Goal: Information Seeking & Learning: Learn about a topic

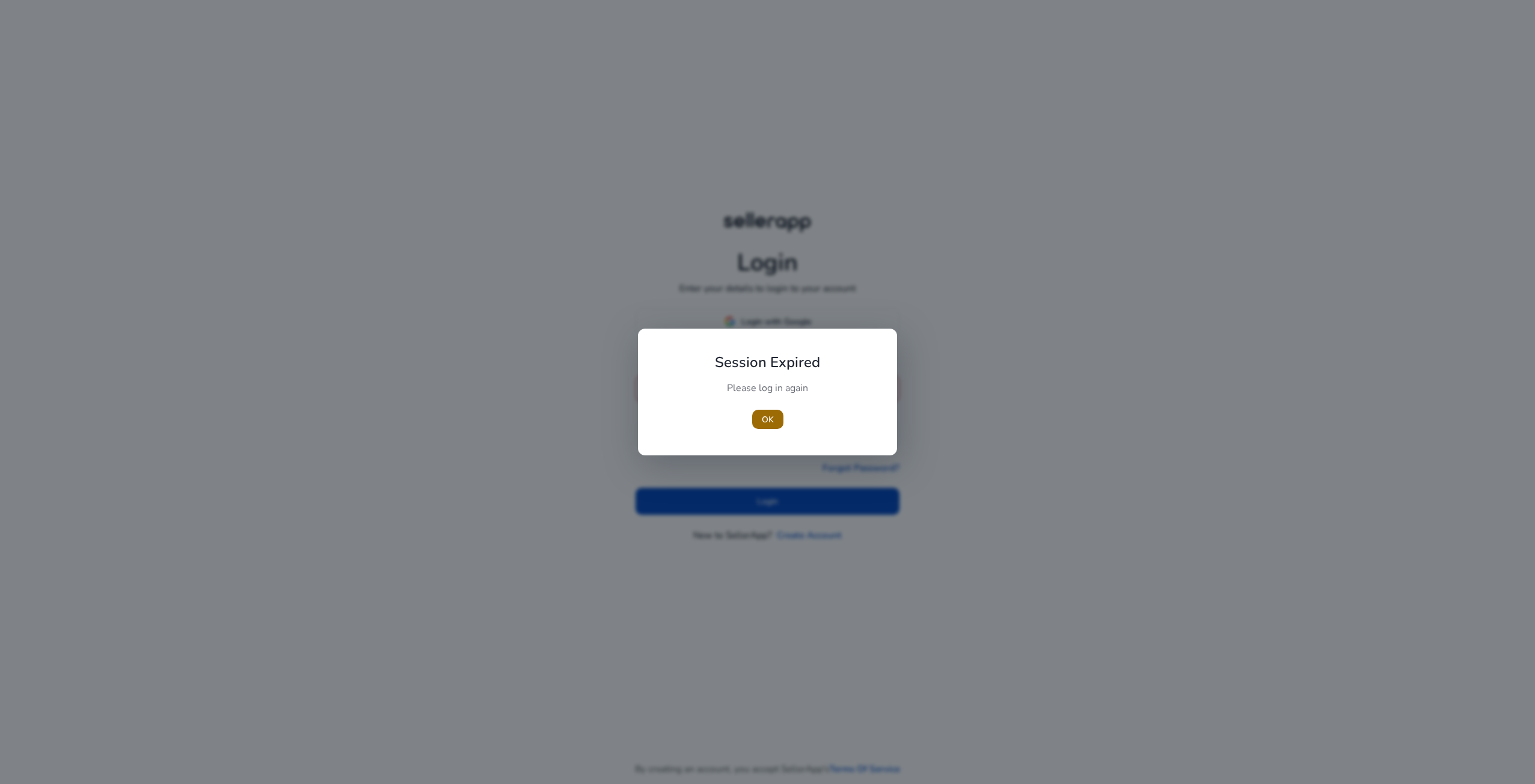
type input "**********"
drag, startPoint x: 769, startPoint y: 415, endPoint x: 791, endPoint y: 504, distance: 91.7
click at [769, 415] on span "OK" at bounding box center [768, 420] width 12 height 13
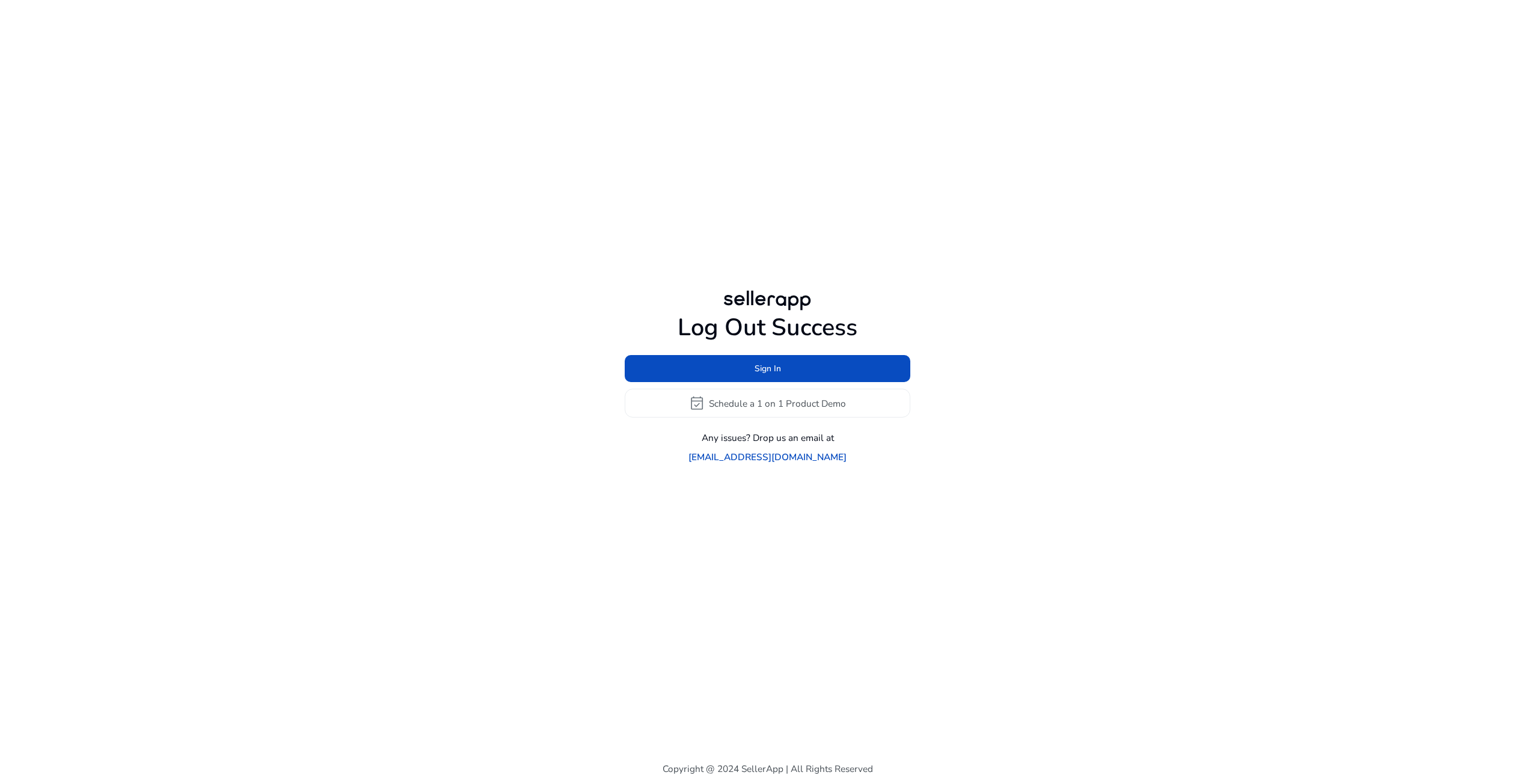
click at [791, 501] on div "Log Out Success Sign In event_available Schedule a 1 on 1 Product Demo Any issu…" at bounding box center [768, 375] width 691 height 751
click at [770, 375] on span "Sign In" at bounding box center [768, 369] width 26 height 13
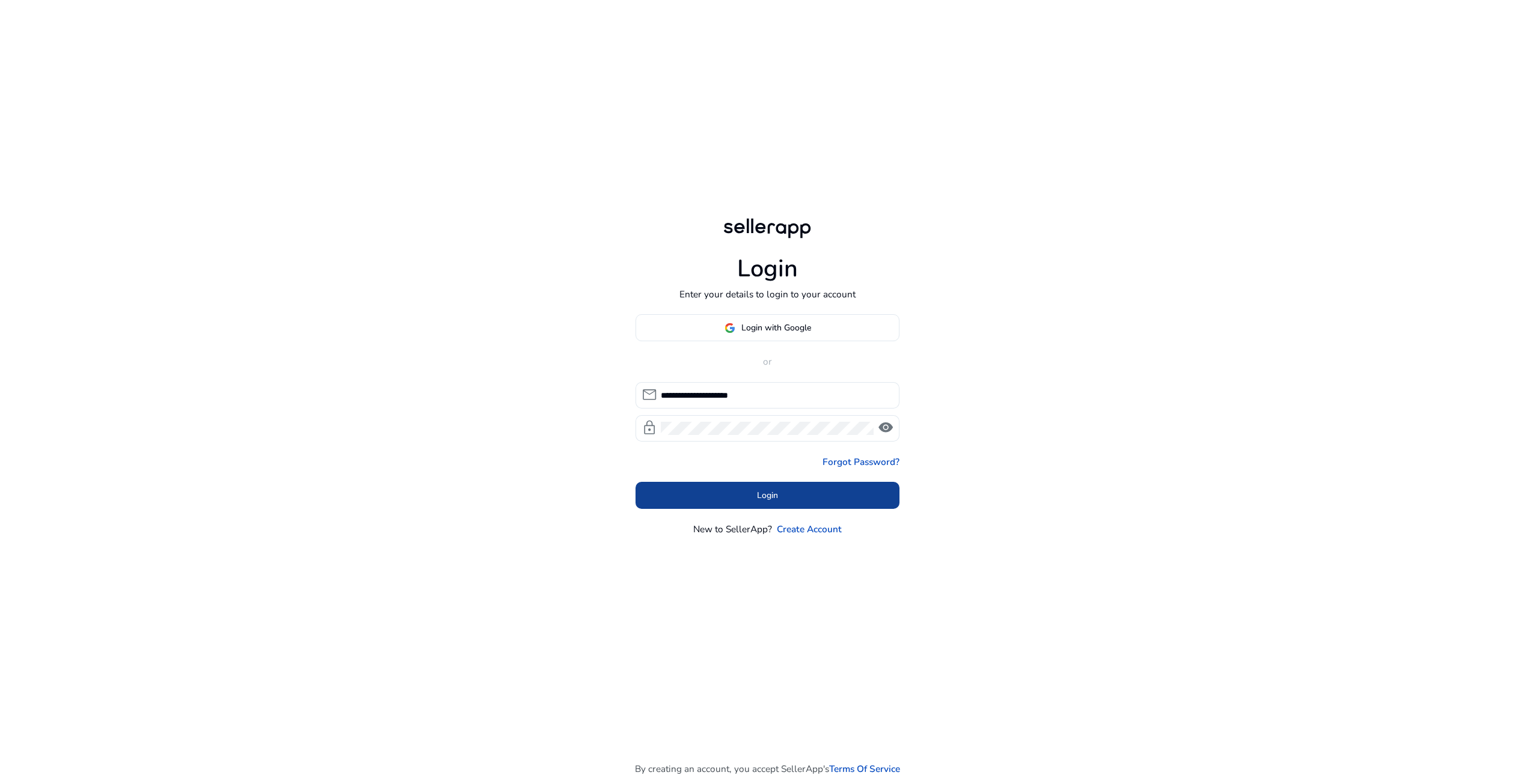
click at [793, 494] on span at bounding box center [768, 495] width 265 height 29
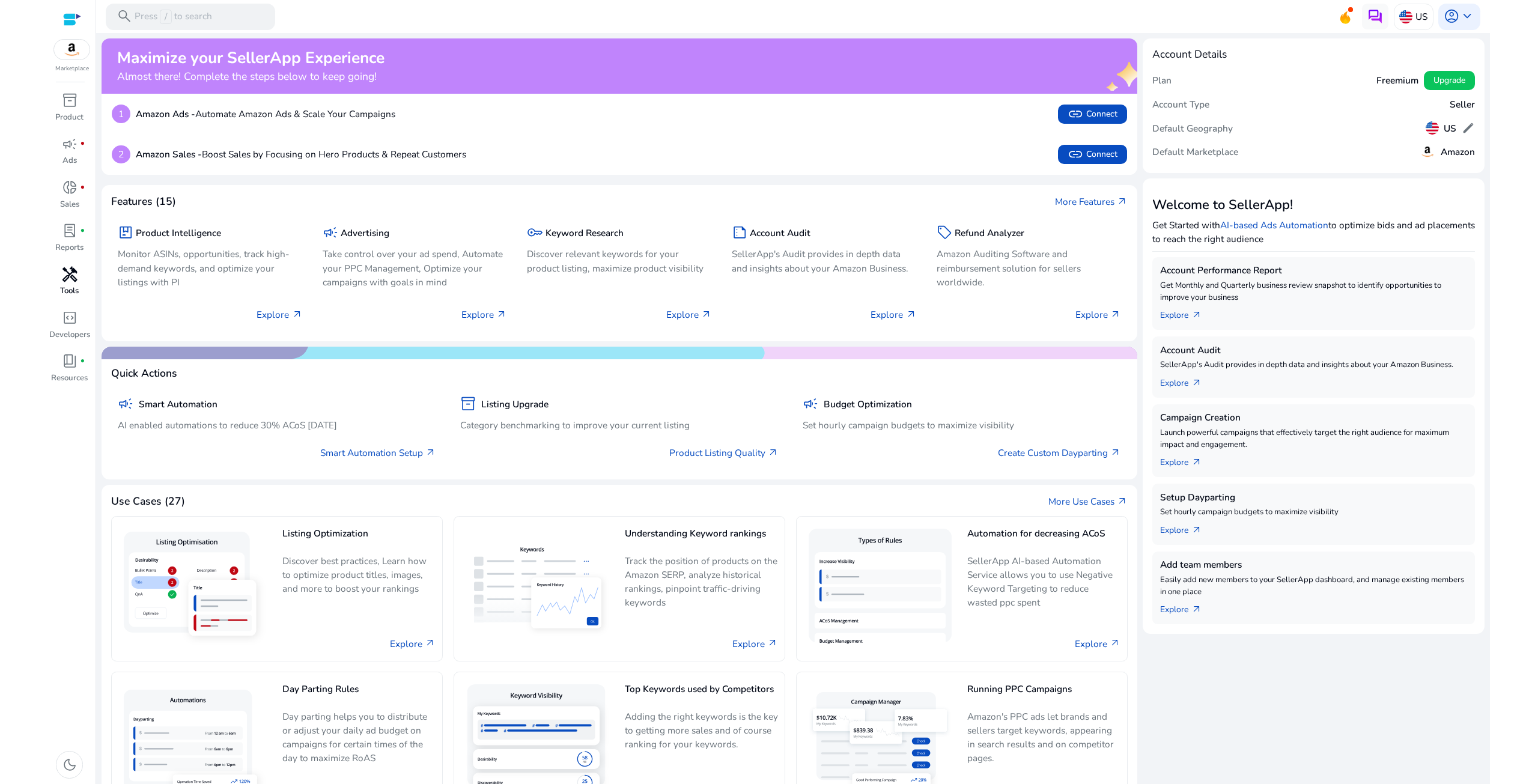
click at [72, 271] on span "handyman" at bounding box center [69, 274] width 16 height 16
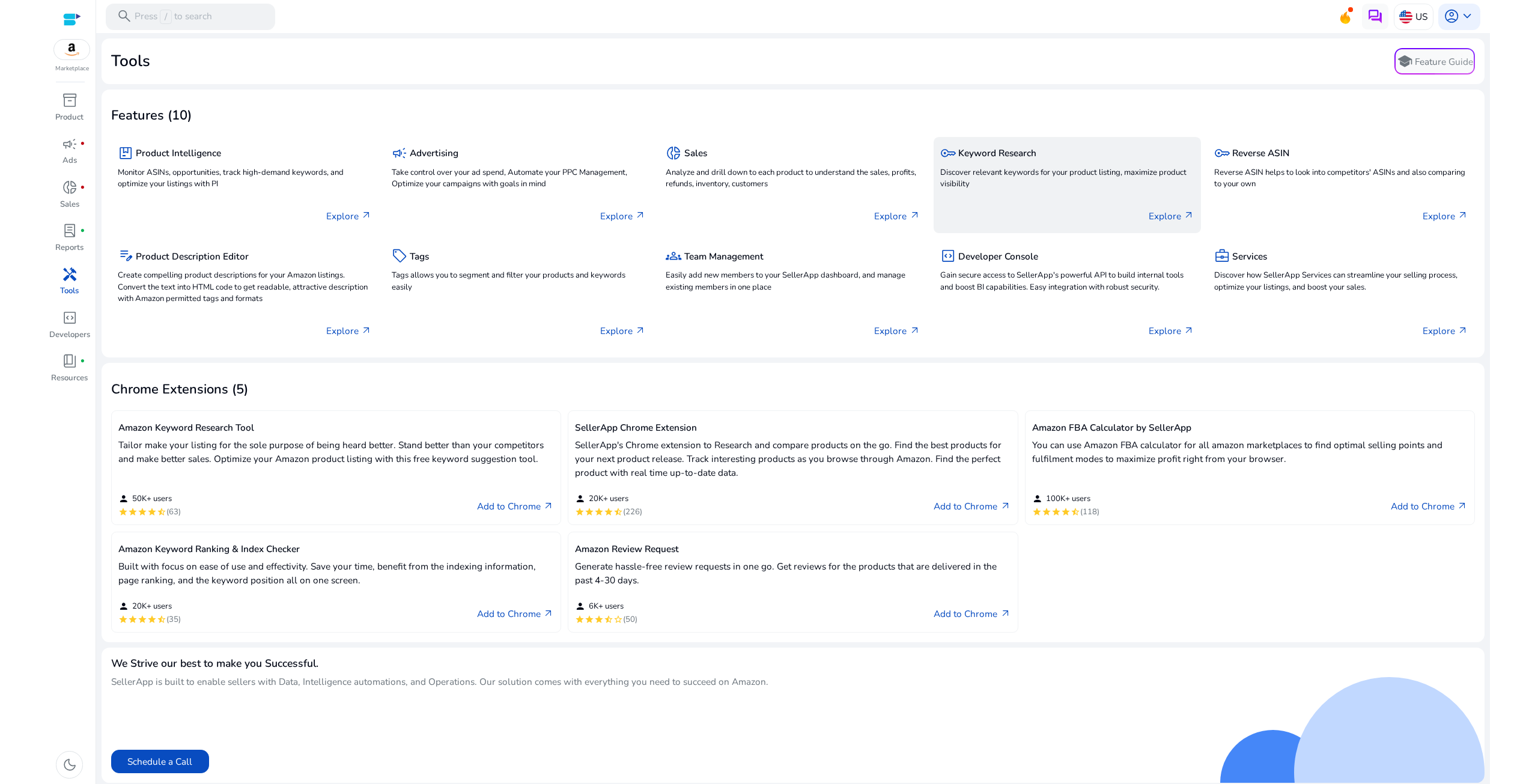
click at [995, 156] on h5 "Keyword Research" at bounding box center [997, 153] width 78 height 11
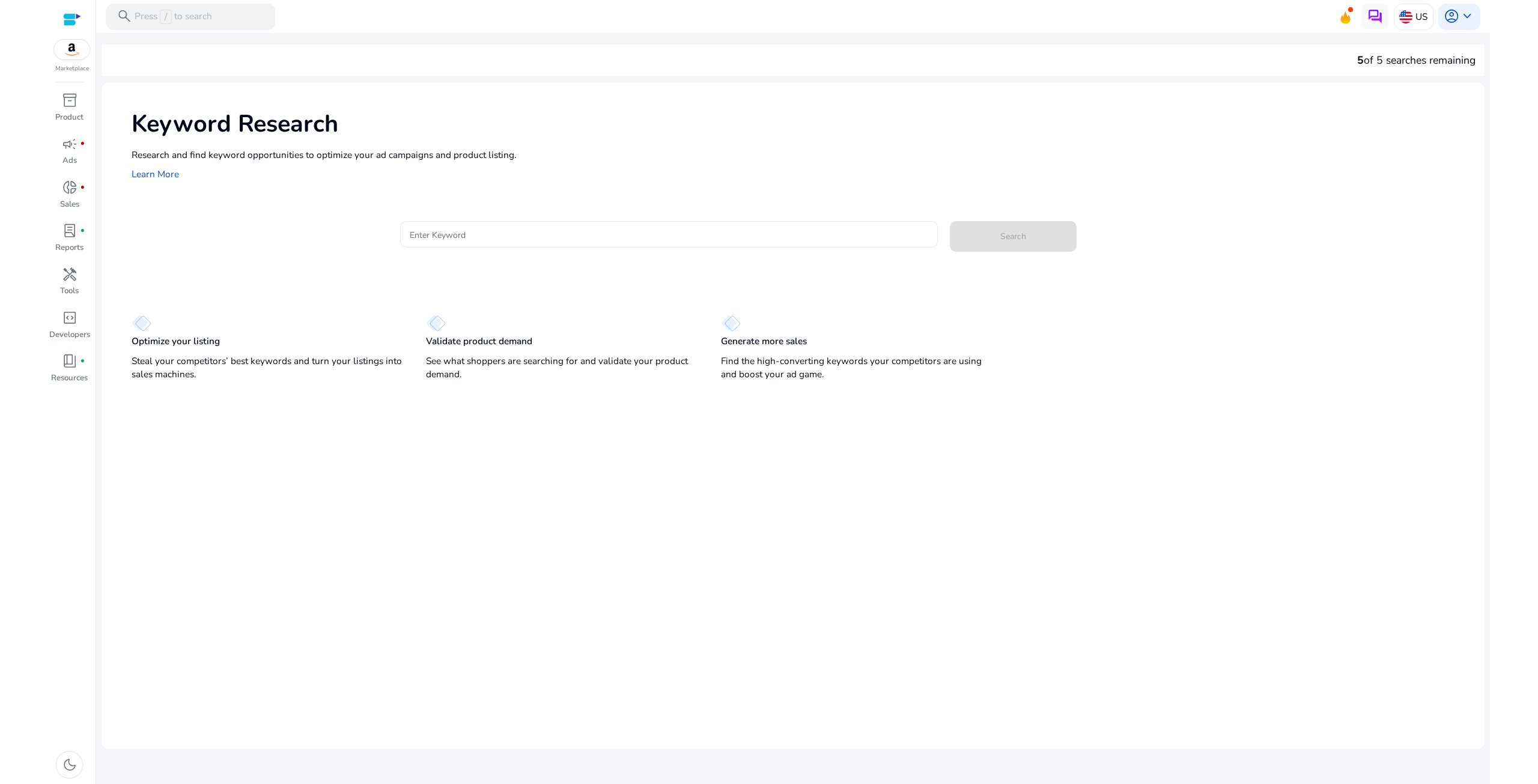
click at [612, 200] on div "Keyword Research Research and find keyword opportunities to optimize your [PERS…" at bounding box center [793, 144] width 1383 height 123
click at [613, 228] on input "Enter Keyword" at bounding box center [669, 234] width 519 height 13
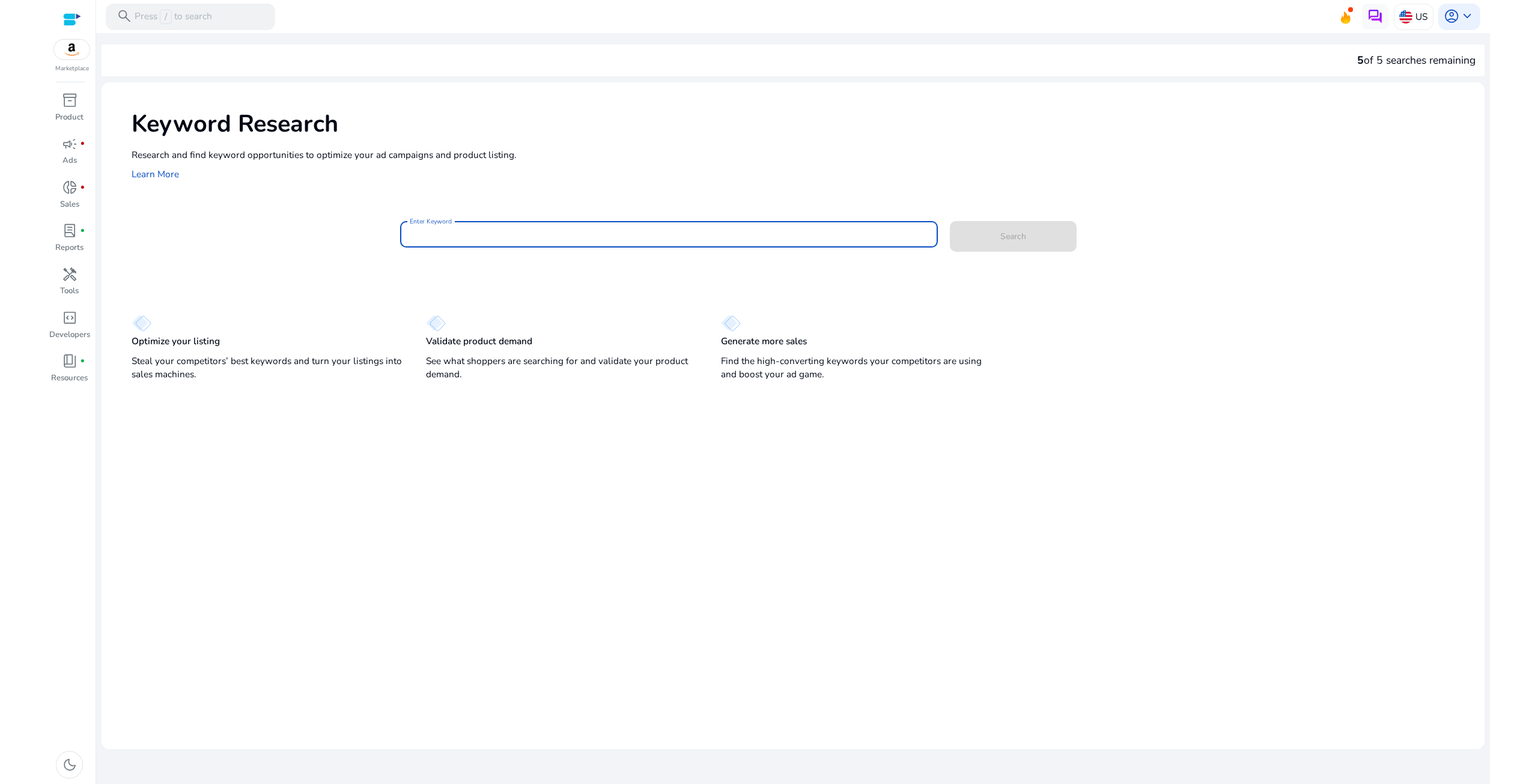
paste input "**********"
type input "**********"
click at [972, 219] on div "Search" at bounding box center [1030, 234] width 161 height 31
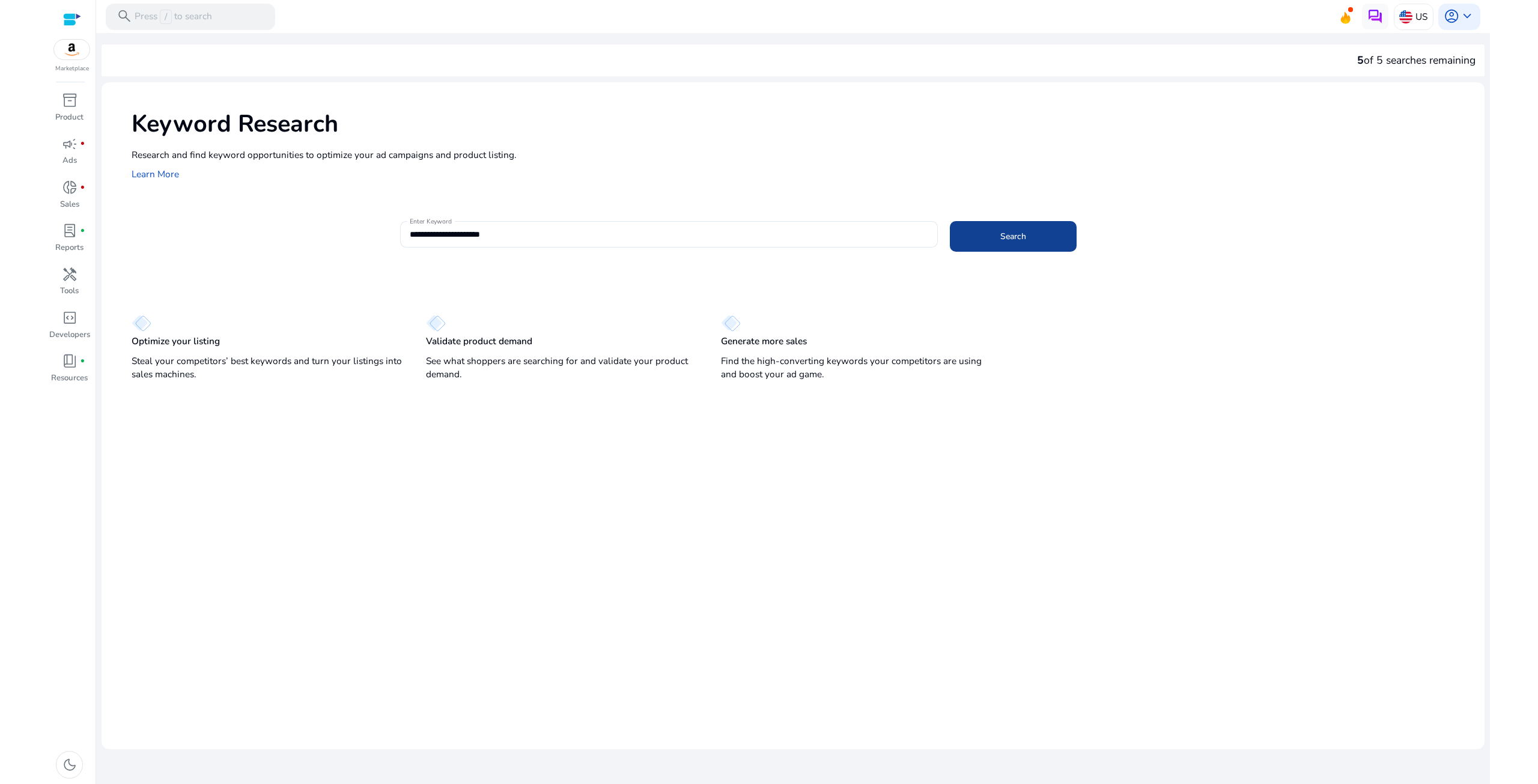
click at [1055, 232] on span at bounding box center [1013, 236] width 127 height 29
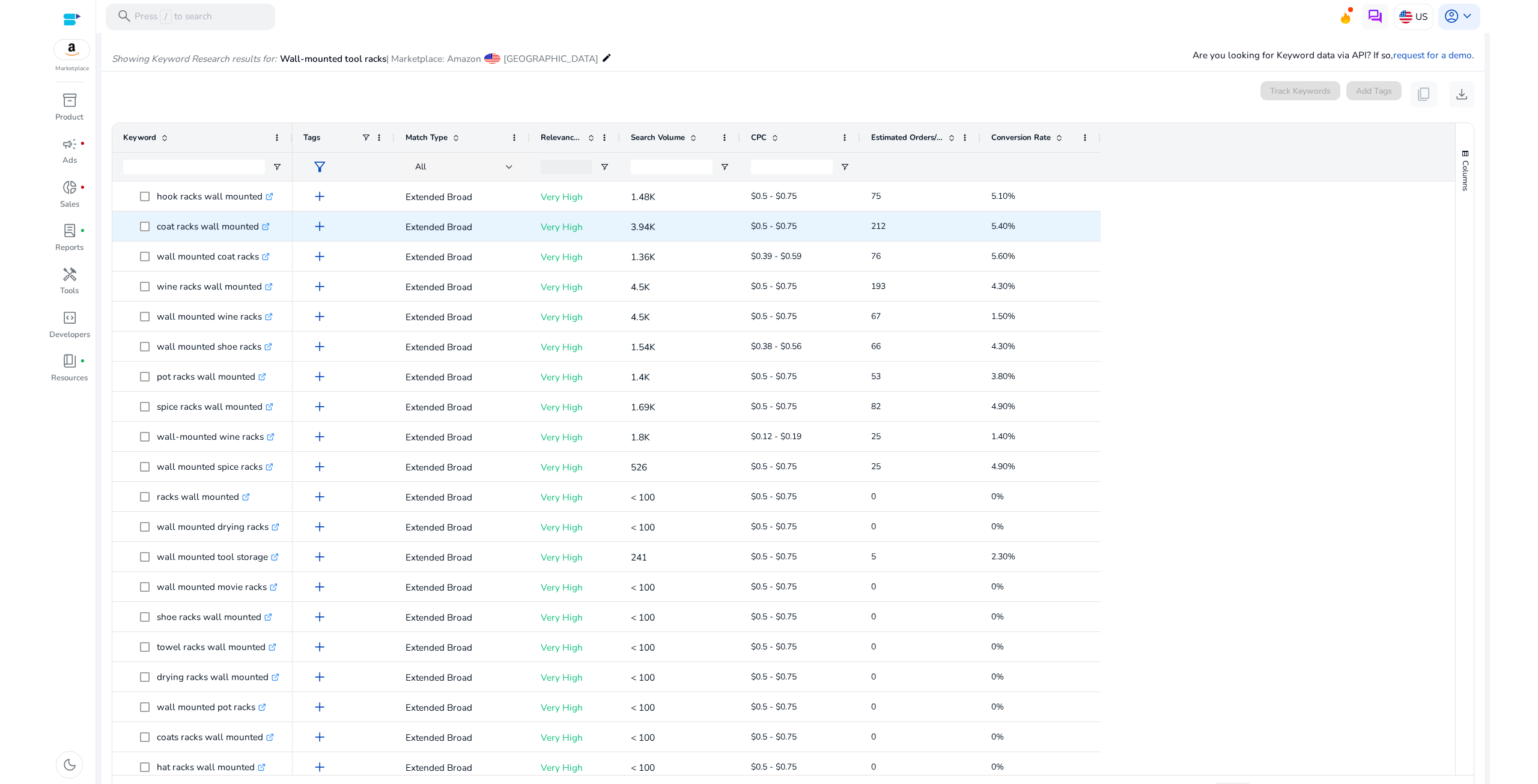
scroll to position [86, 0]
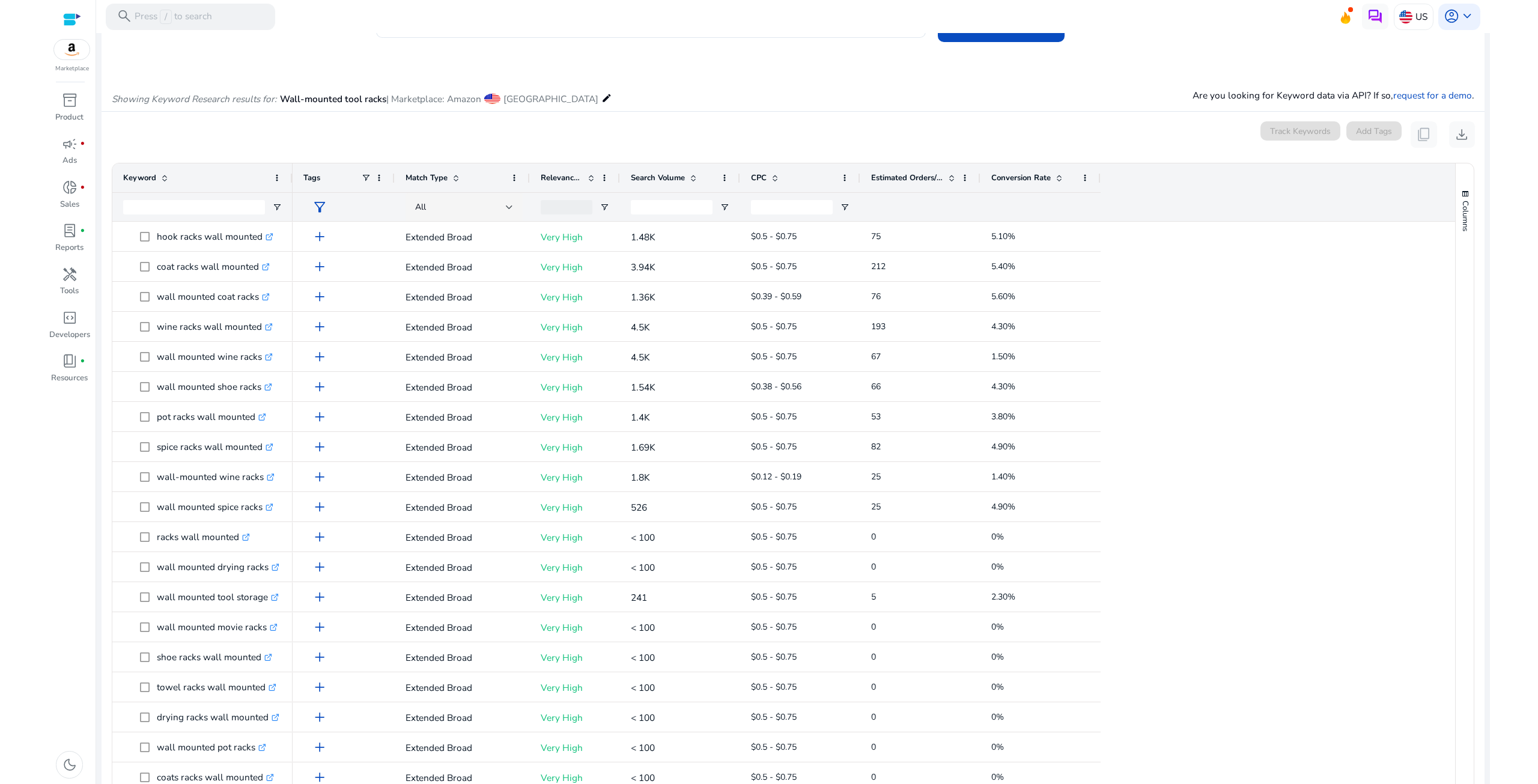
click at [686, 165] on div "Search Volume" at bounding box center [680, 178] width 98 height 29
click at [682, 176] on span "Search Volume" at bounding box center [658, 178] width 54 height 11
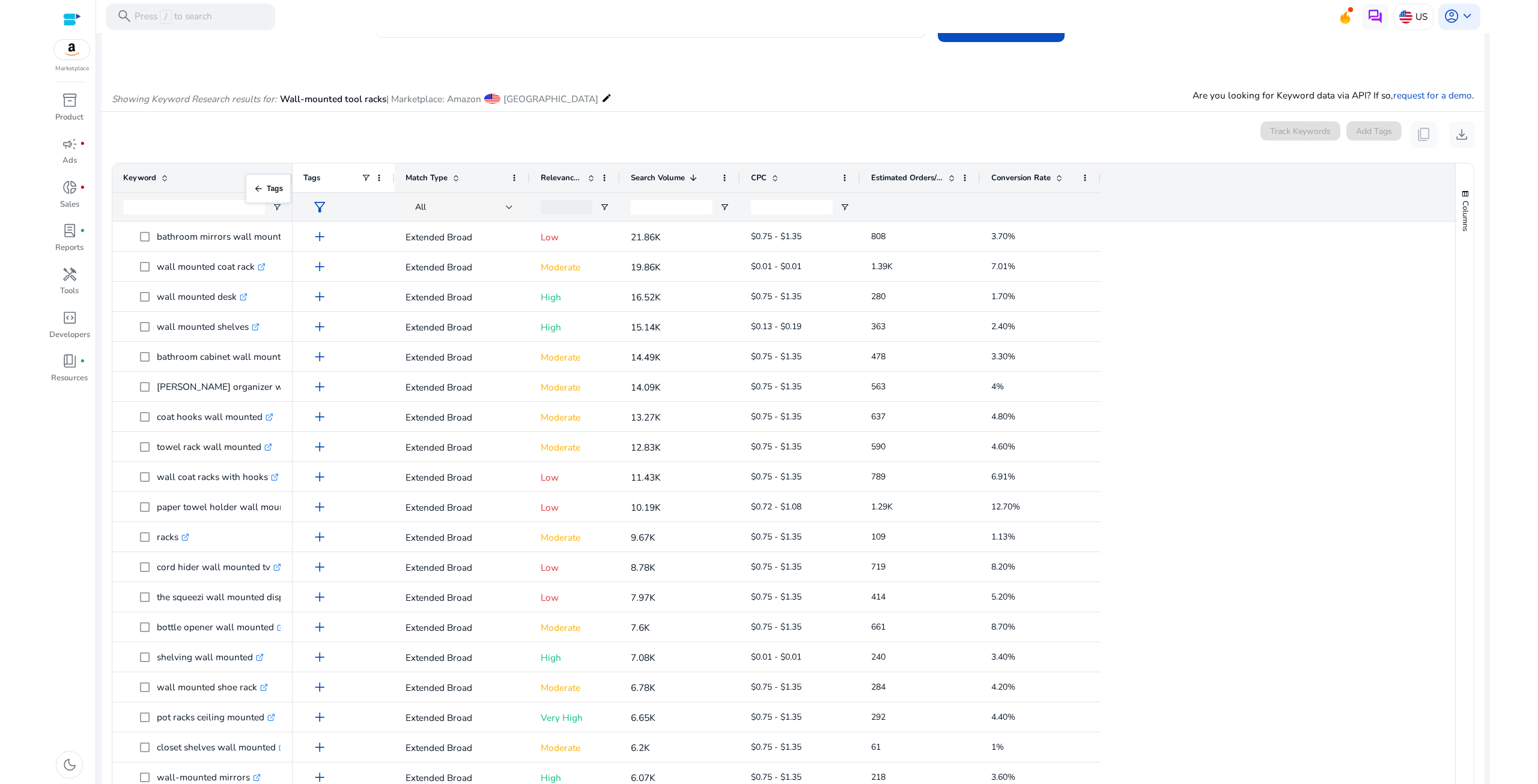
drag, startPoint x: 293, startPoint y: 180, endPoint x: 314, endPoint y: 186, distance: 21.8
click at [314, 186] on div "Tags" at bounding box center [344, 178] width 102 height 29
click at [287, 178] on div "Keyword" at bounding box center [203, 178] width 180 height 29
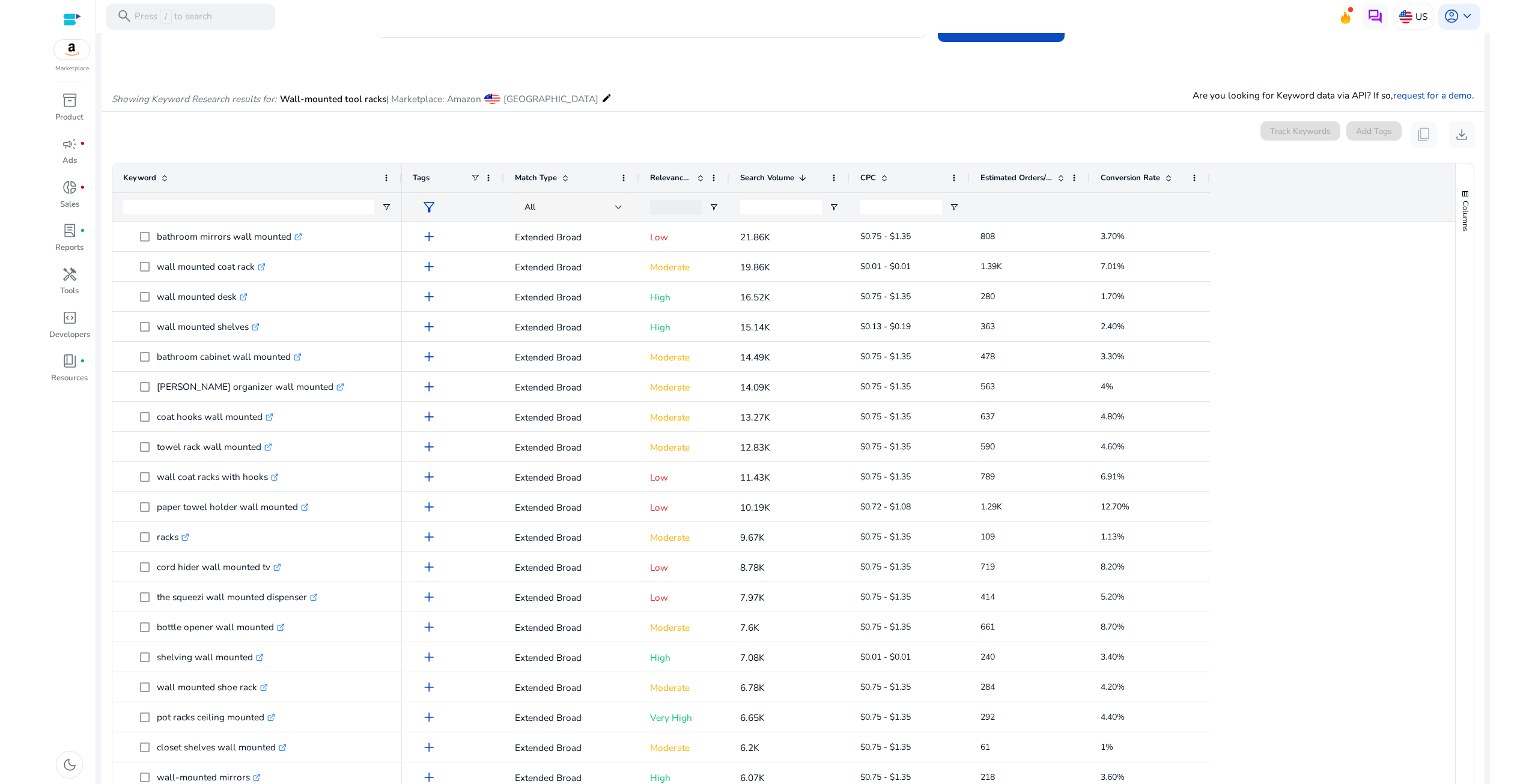
drag, startPoint x: 290, startPoint y: 173, endPoint x: 406, endPoint y: 208, distance: 121.2
click at [400, 175] on div at bounding box center [402, 178] width 5 height 29
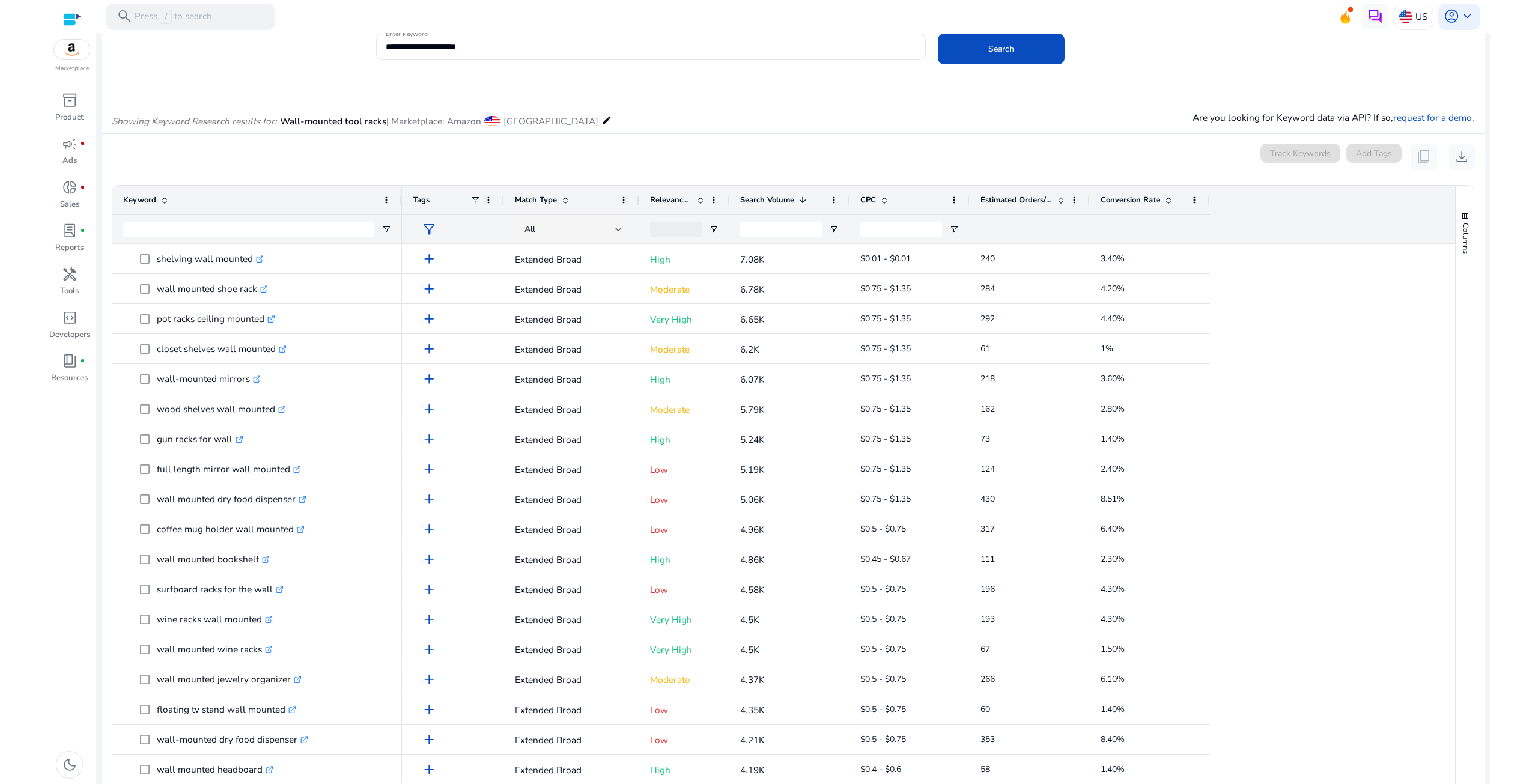
scroll to position [0, 0]
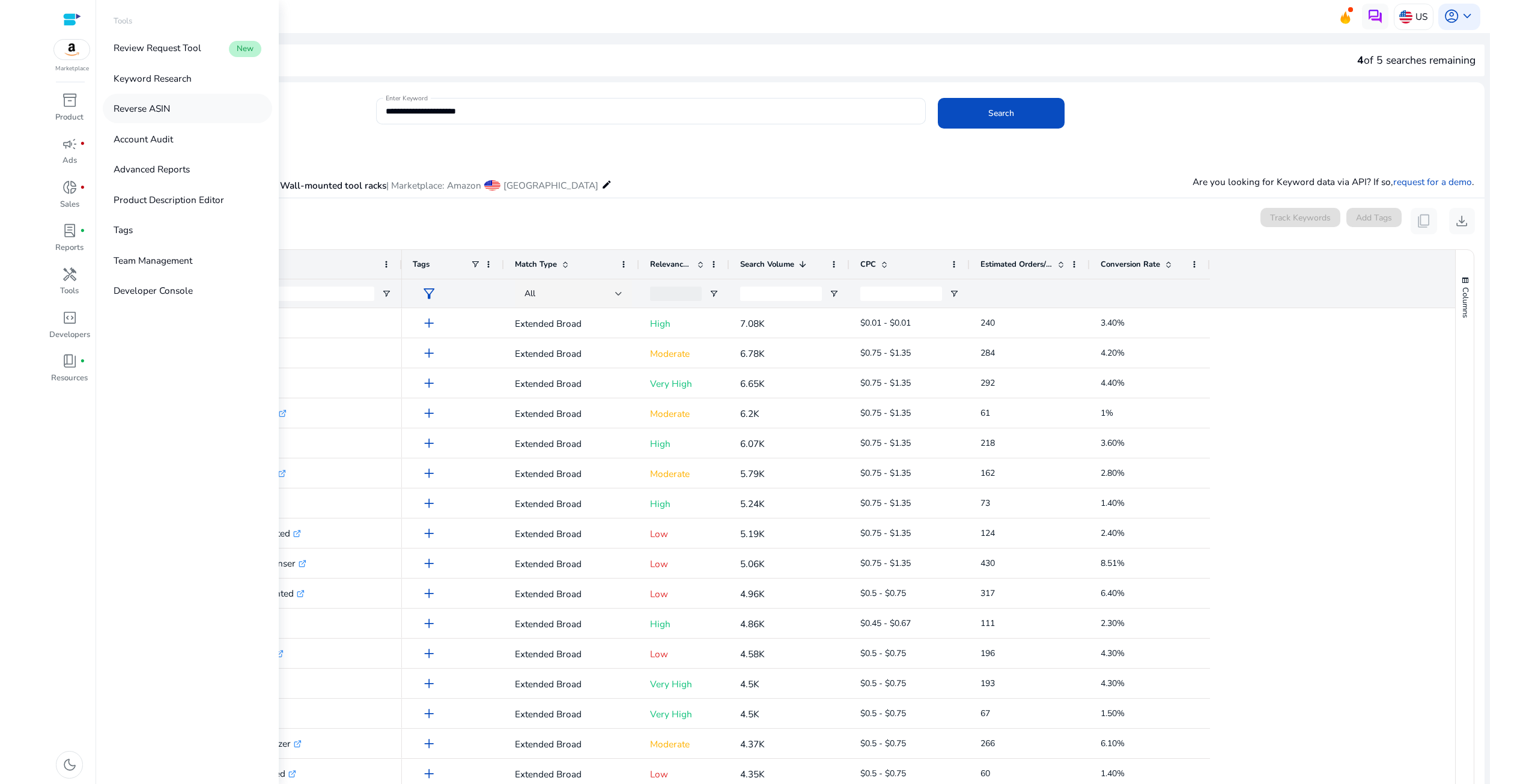
click at [148, 106] on p "Reverse ASIN" at bounding box center [141, 108] width 56 height 14
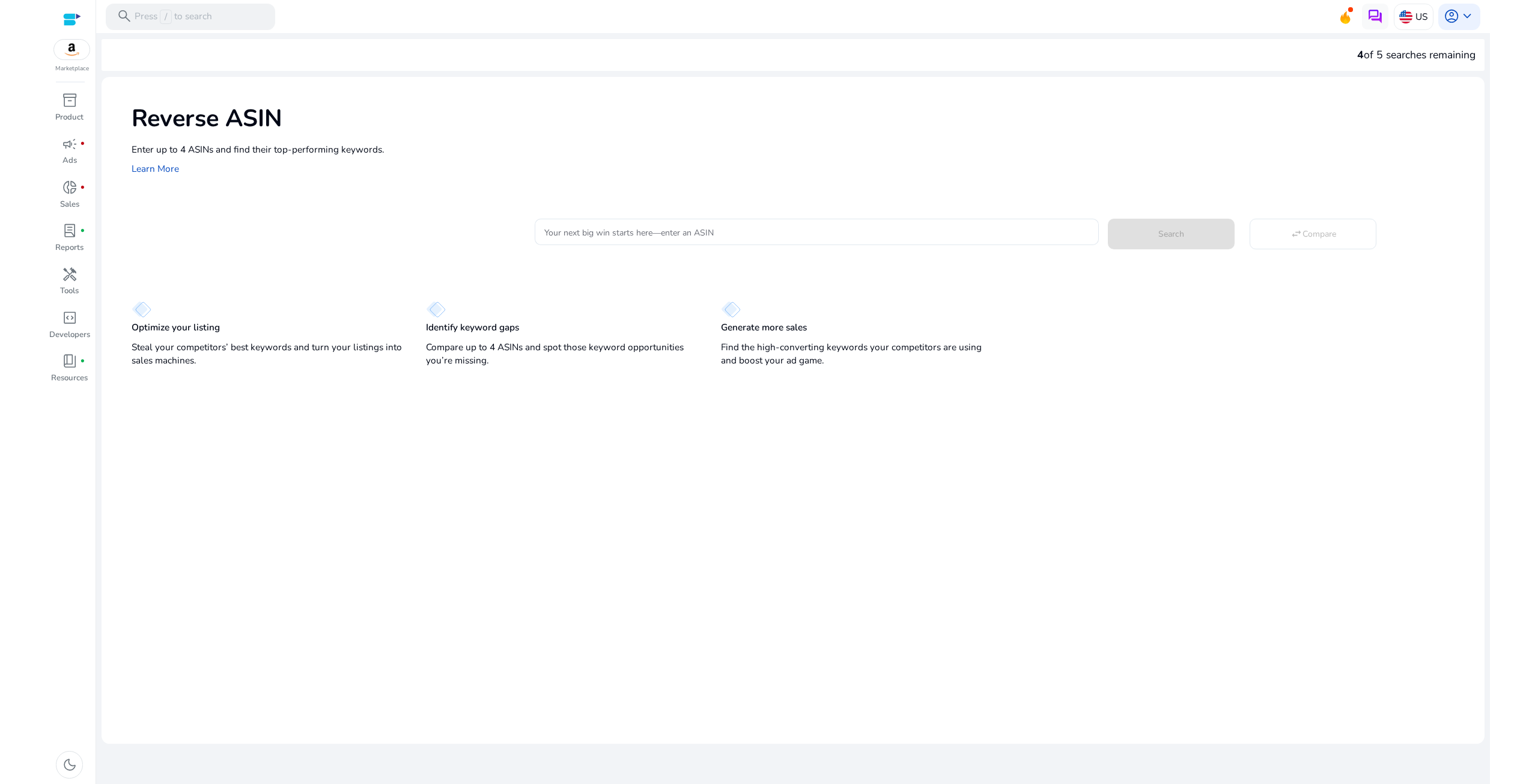
drag, startPoint x: 634, startPoint y: 182, endPoint x: 657, endPoint y: 216, distance: 41.0
click at [634, 182] on div "Reverse ASIN Enter up to 4 ASINs and find their top-performing keywords. Learn …" at bounding box center [793, 138] width 1383 height 123
click at [668, 225] on div at bounding box center [817, 232] width 545 height 26
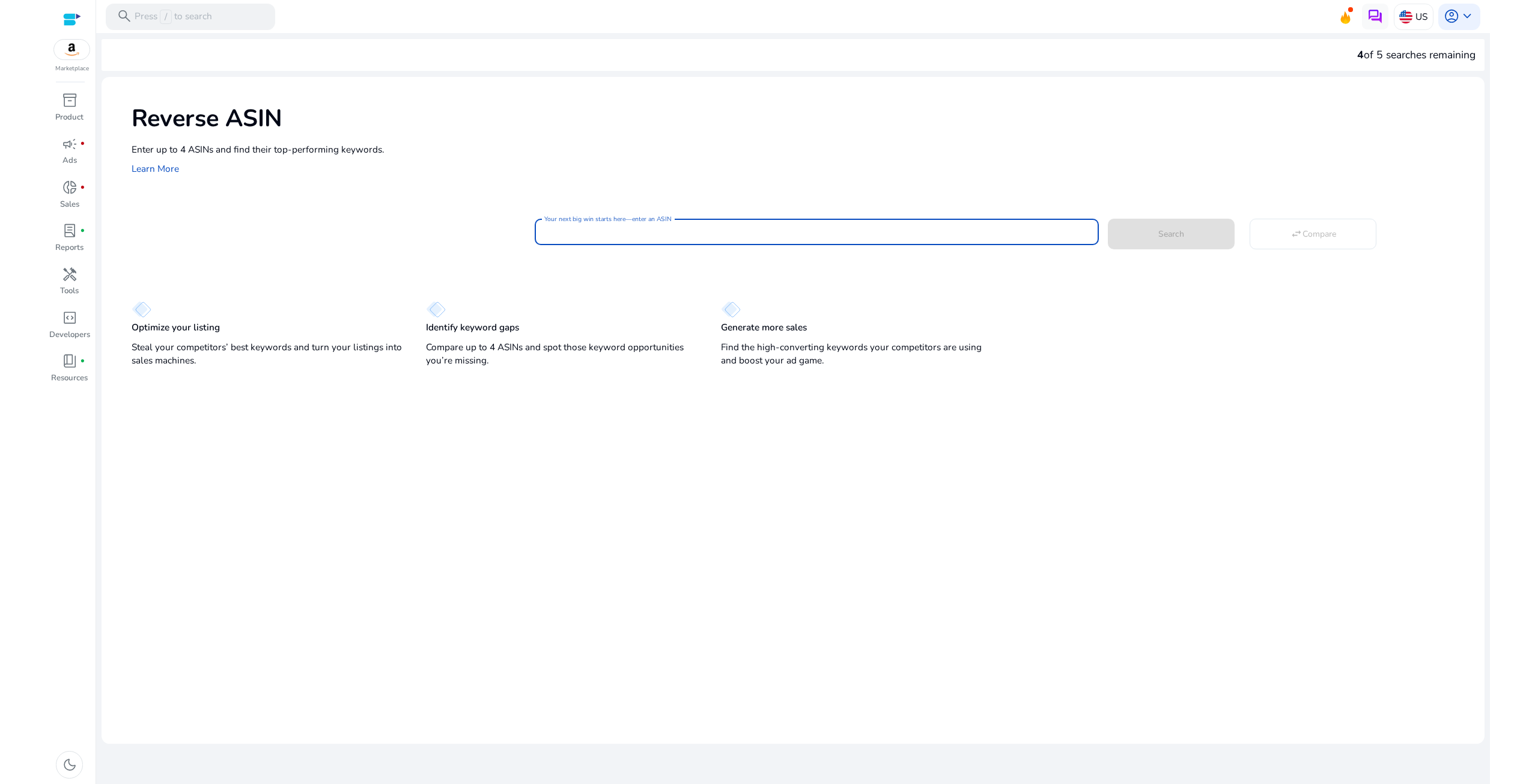
paste input "**********"
type input "**********"
click at [1131, 247] on span at bounding box center [1171, 234] width 127 height 29
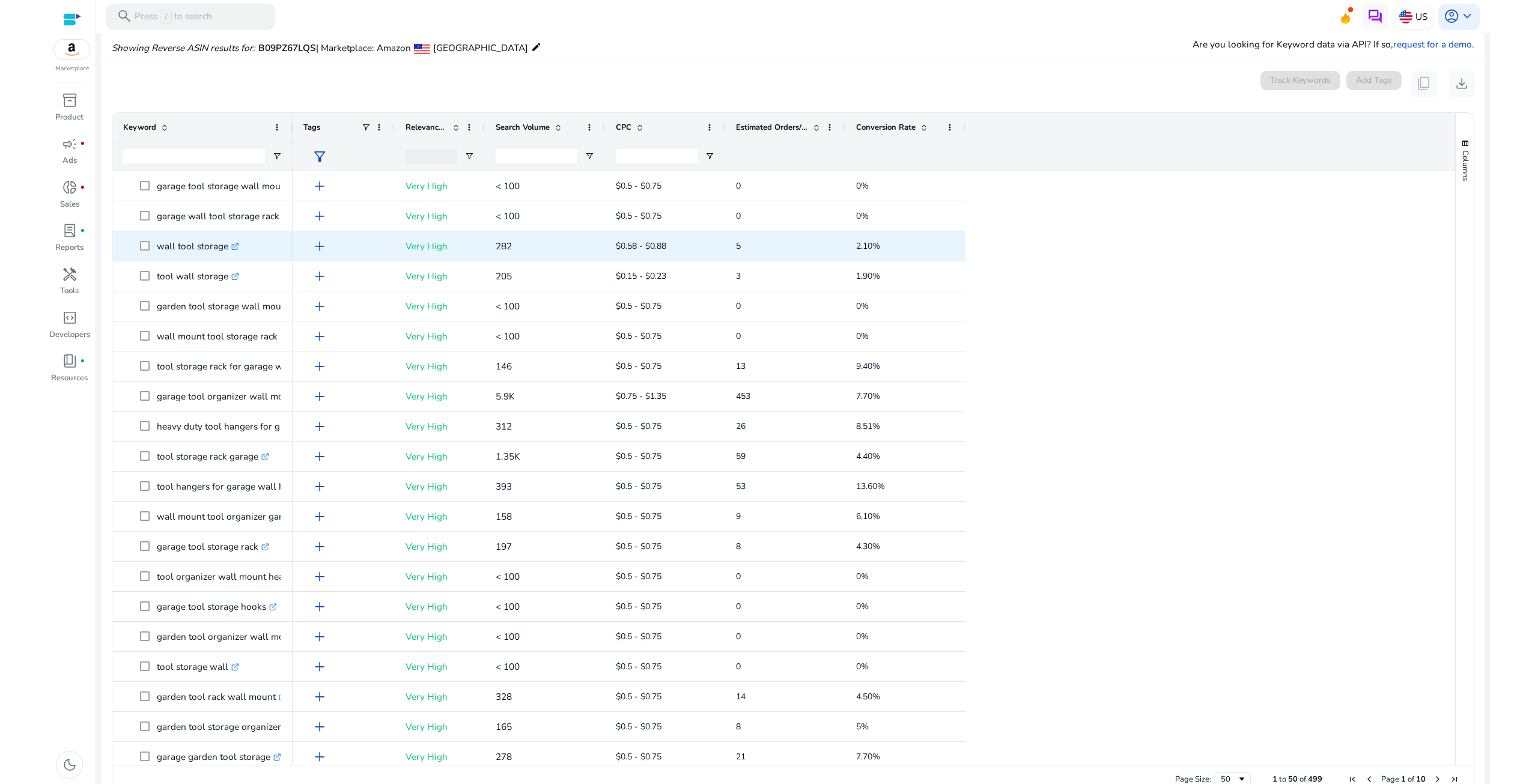
scroll to position [133, 0]
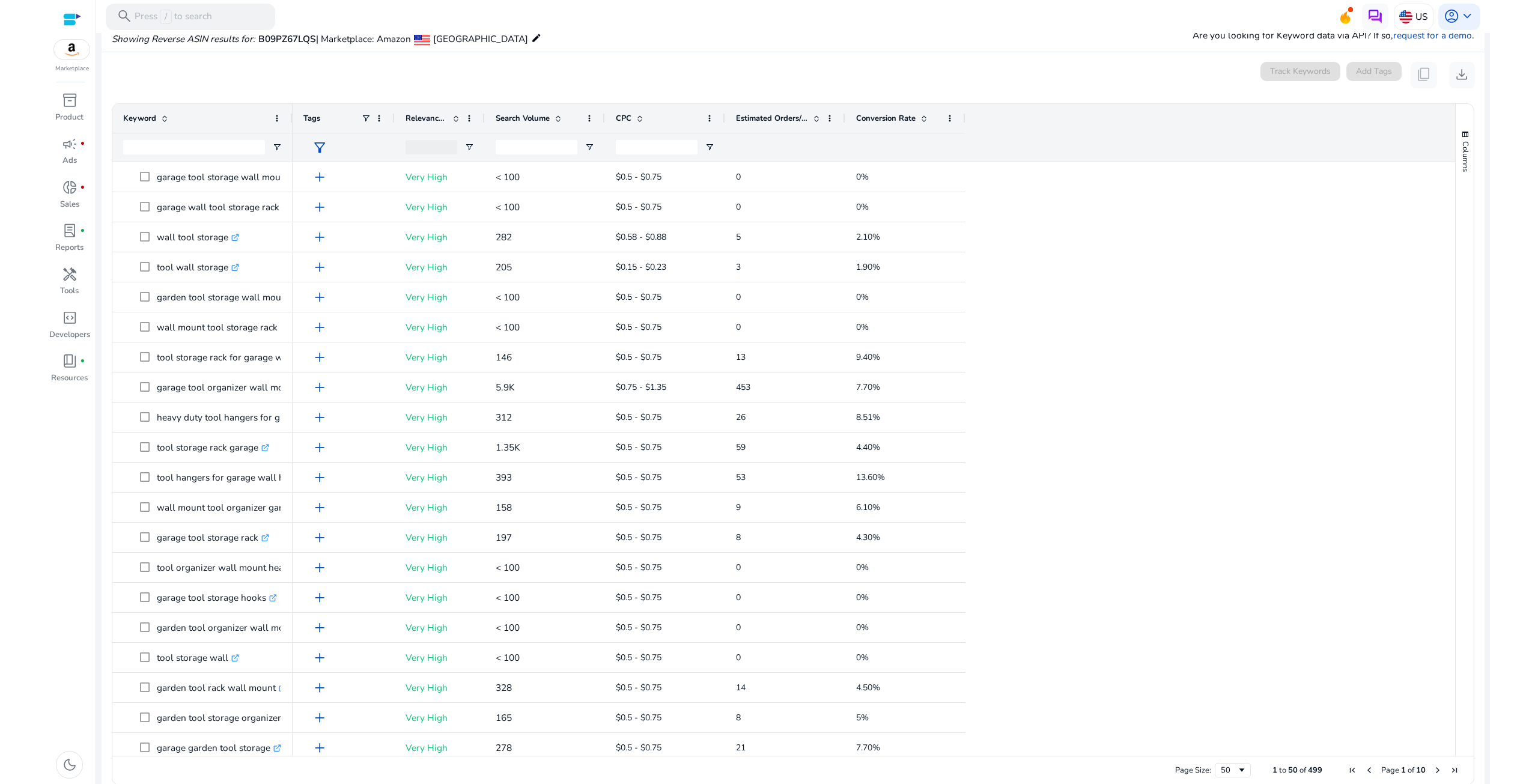
click at [648, 120] on div "CPC" at bounding box center [658, 118] width 85 height 23
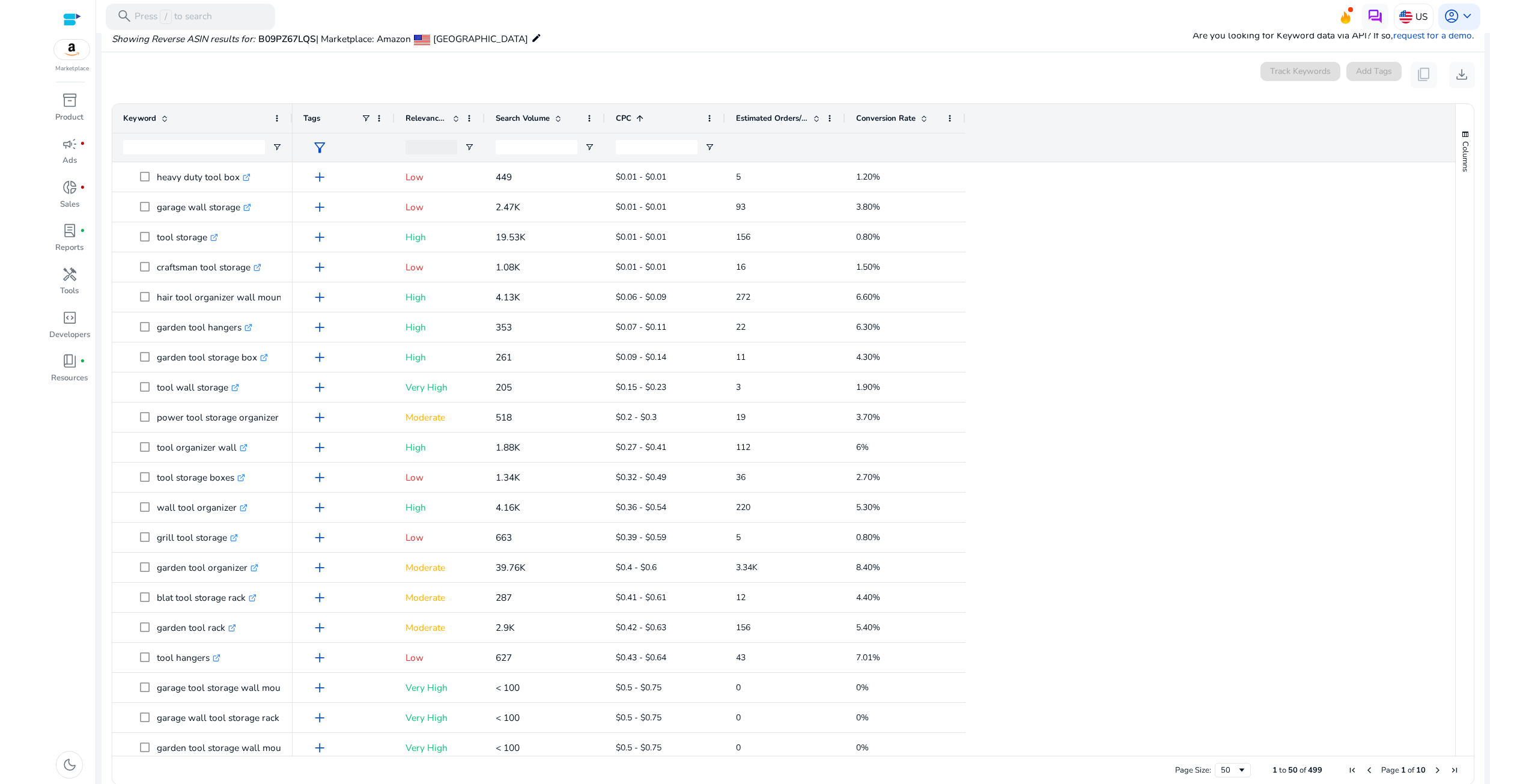
click at [534, 119] on span "Search Volume" at bounding box center [522, 118] width 54 height 11
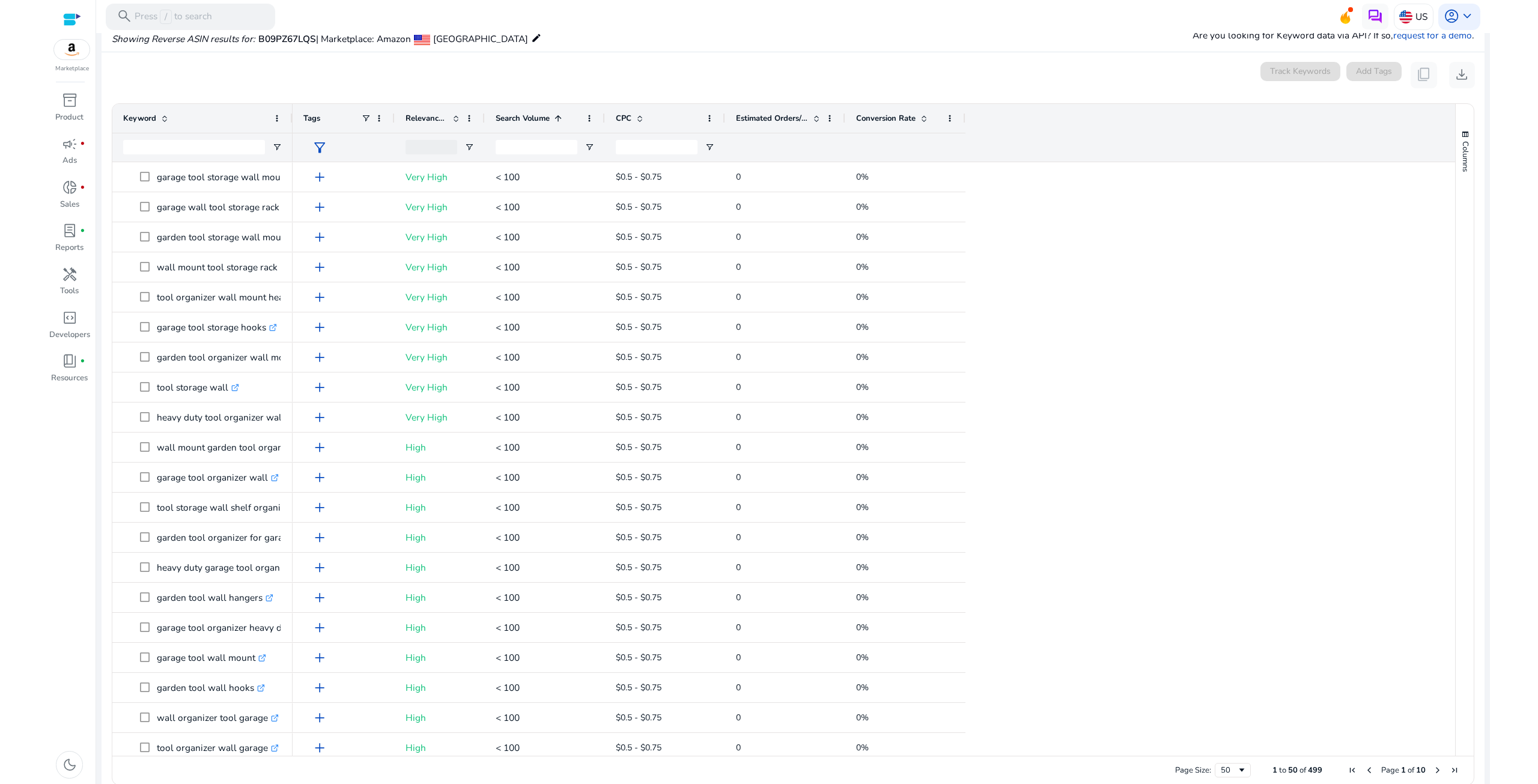
click at [534, 119] on span "Search Volume" at bounding box center [522, 118] width 54 height 11
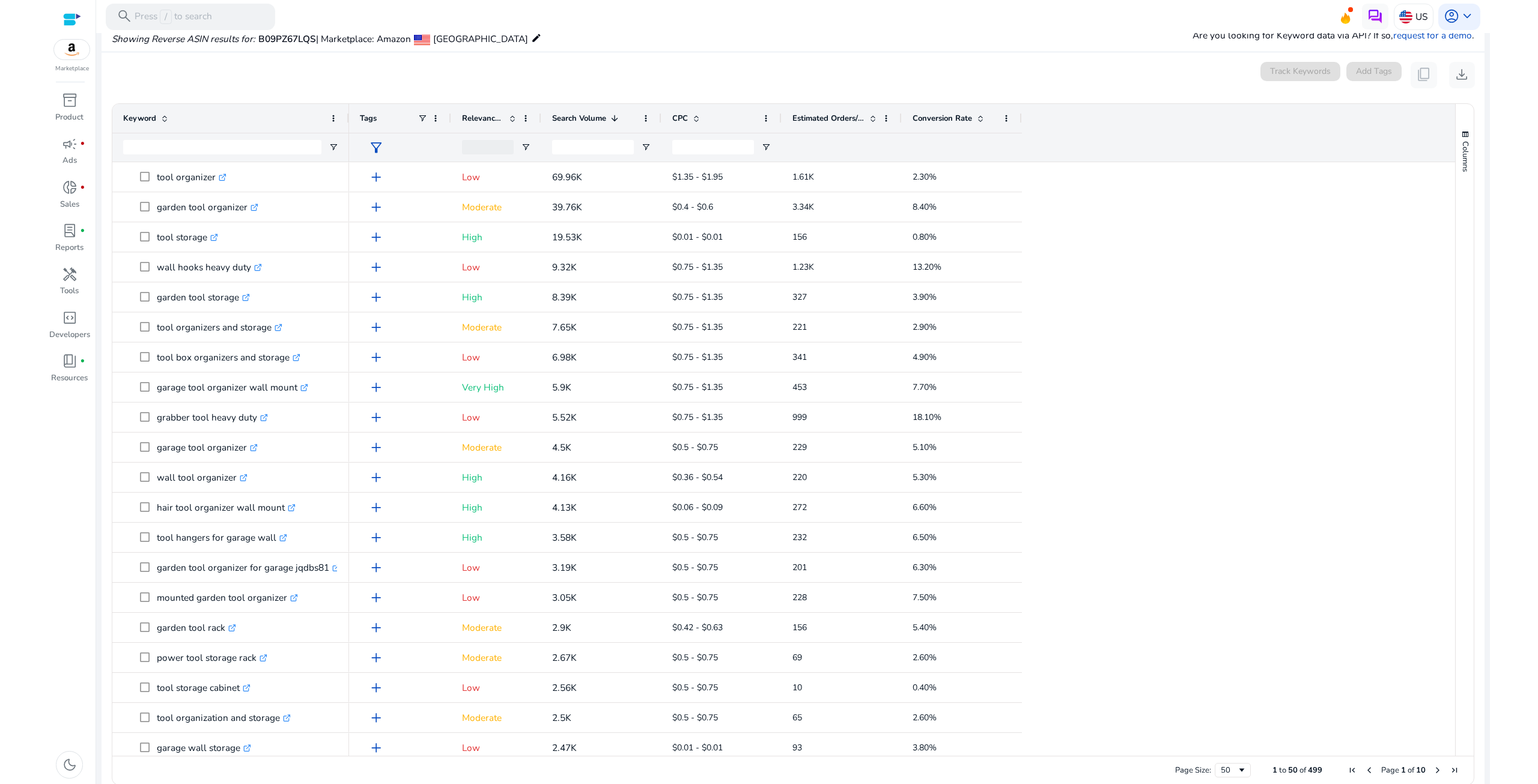
drag, startPoint x: 291, startPoint y: 120, endPoint x: 356, endPoint y: 128, distance: 65.5
click at [351, 127] on div at bounding box center [349, 118] width 5 height 29
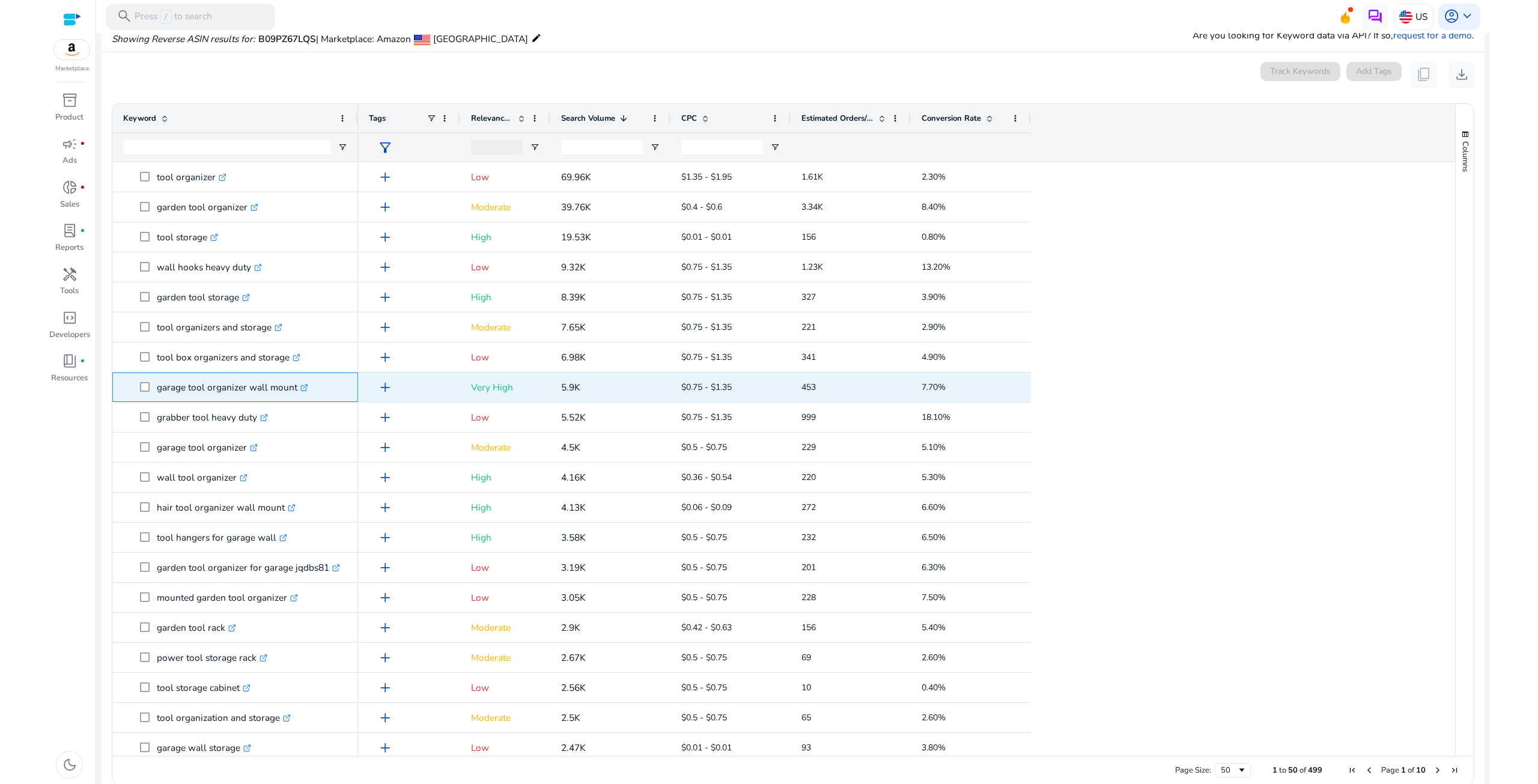
drag, startPoint x: 157, startPoint y: 390, endPoint x: 293, endPoint y: 392, distance: 136.0
click at [293, 392] on p "garage tool organizer wall mount .st0{fill:#2c8af8}" at bounding box center [233, 387] width 151 height 24
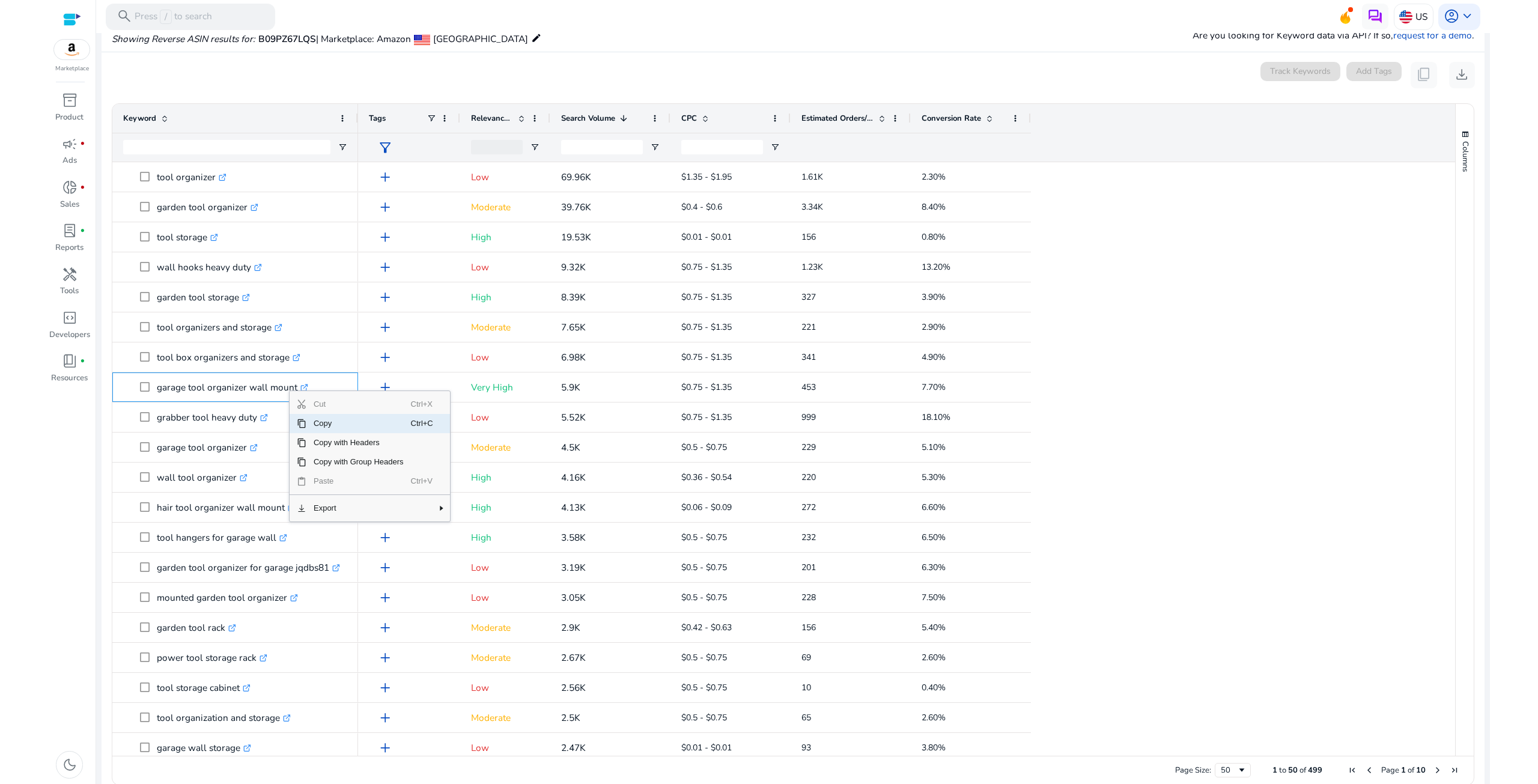
click at [327, 422] on span "Copy" at bounding box center [359, 424] width 104 height 19
